Goal: Information Seeking & Learning: Understand process/instructions

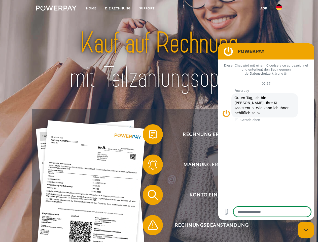
click at [56, 9] on img at bounding box center [56, 8] width 41 height 5
click at [279, 9] on img at bounding box center [279, 7] width 6 height 6
click at [263, 8] on link "agb" at bounding box center [264, 8] width 16 height 9
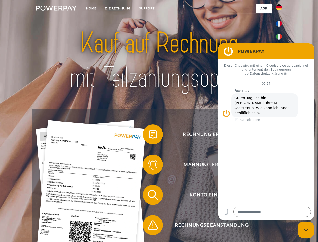
click at [149, 135] on span at bounding box center [145, 134] width 25 height 25
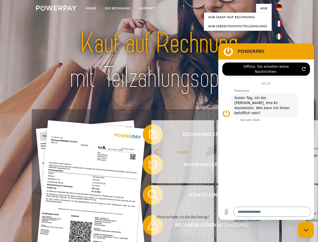
click at [149, 165] on div "zurück Warum habe ich eine Rechnung erhalten? Was habe ich noch offen, ist mein…" at bounding box center [247, 184] width 203 height 130
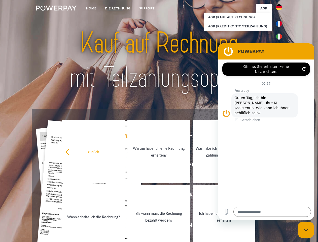
click at [149, 196] on link "Bis wann muss die Rechnung bezahlt werden?" at bounding box center [158, 216] width 63 height 63
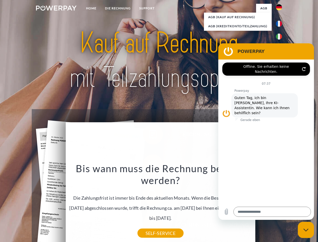
click at [149, 226] on div "Bis wann muss die Rechnung bezahlt werden? Die Zahlungsfrist ist immer bis Ende…" at bounding box center [160, 197] width 184 height 71
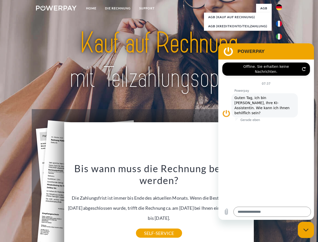
click at [306, 229] on icon "Messaging-Fenster schließen" at bounding box center [305, 229] width 5 height 3
type textarea "*"
